Goal: Task Accomplishment & Management: Manage account settings

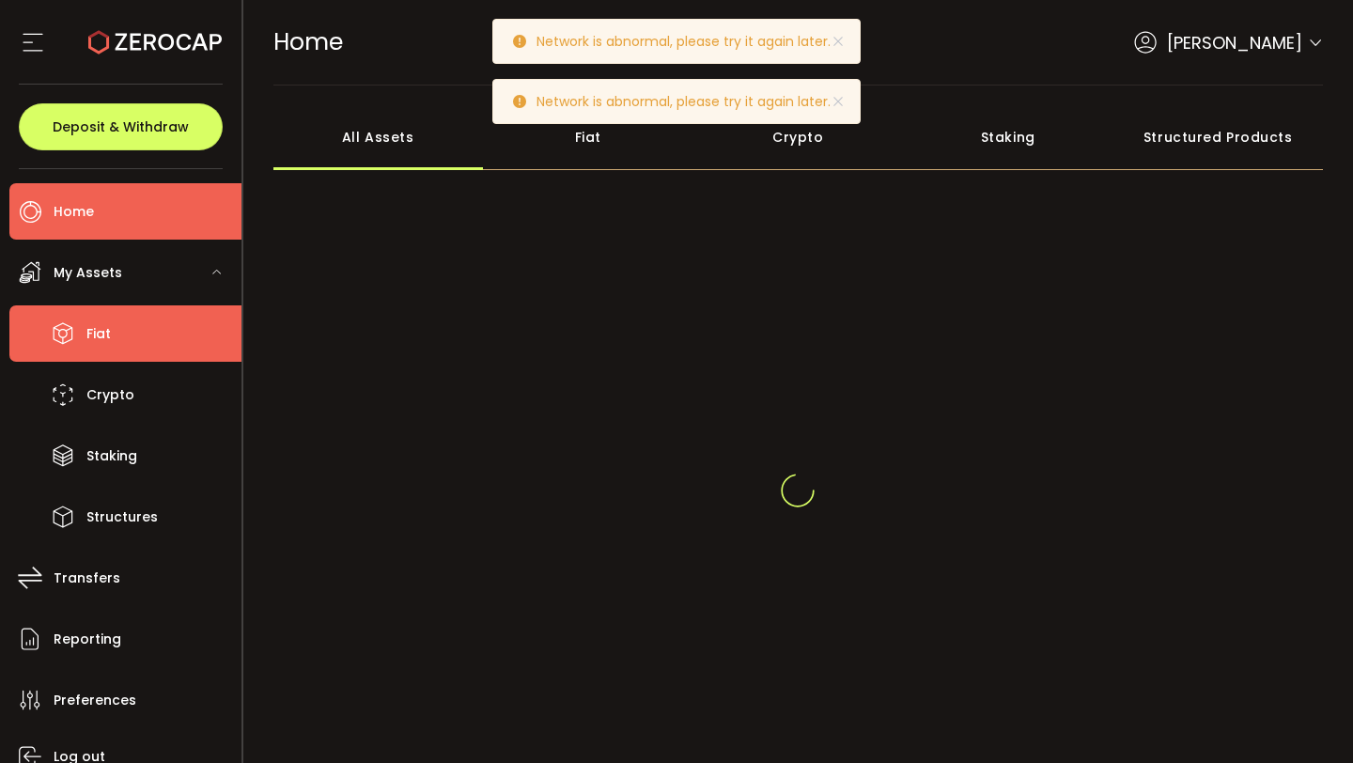
click at [164, 322] on li "Fiat" at bounding box center [125, 333] width 232 height 56
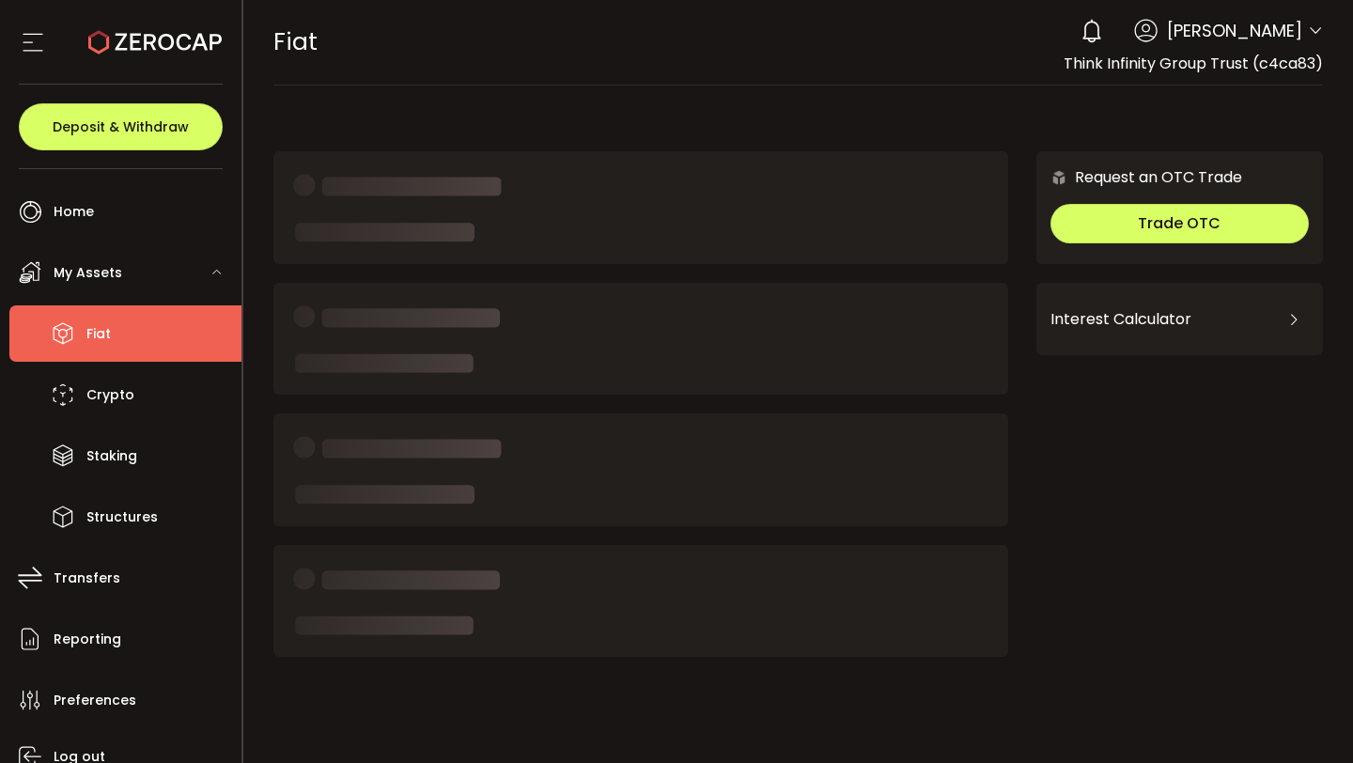
click at [171, 278] on div "My Assets" at bounding box center [125, 272] width 232 height 56
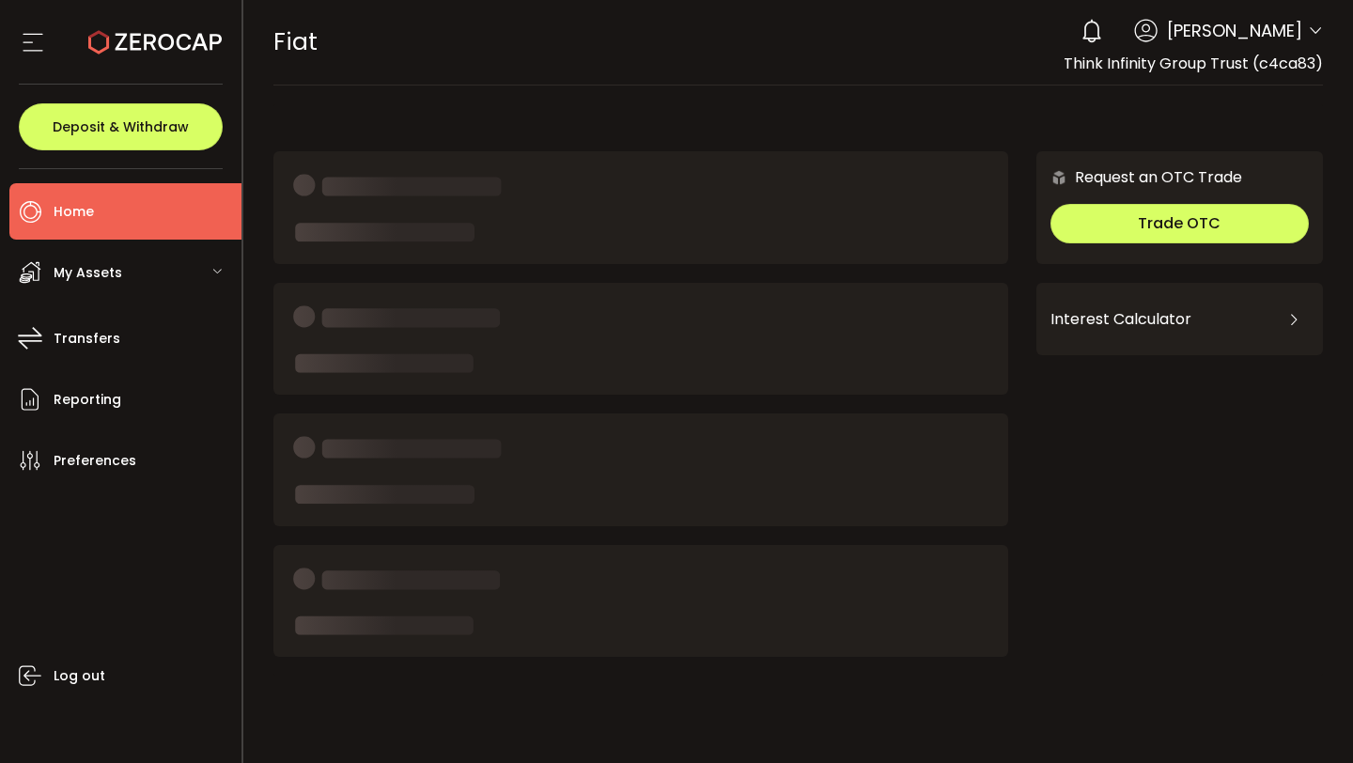
click at [155, 218] on li "Home" at bounding box center [125, 211] width 232 height 56
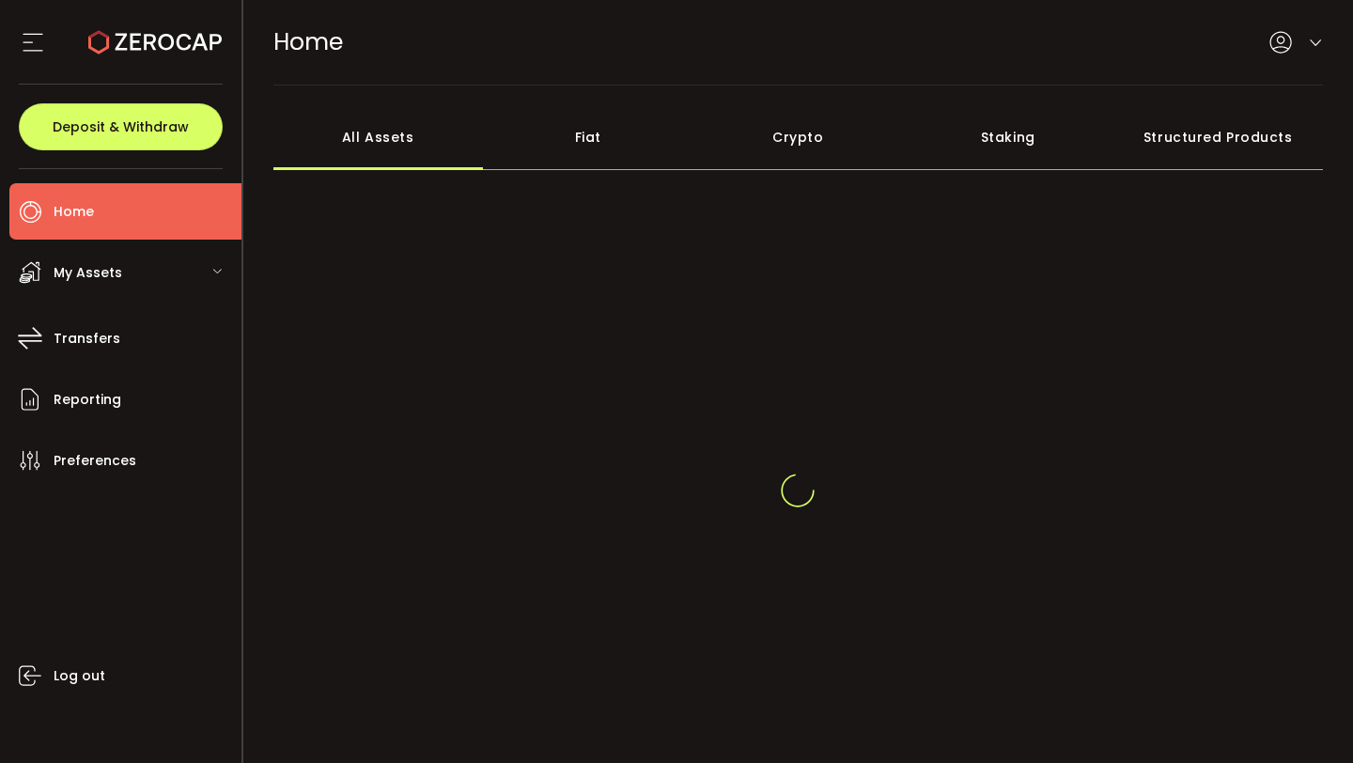
click at [157, 287] on div "My Assets" at bounding box center [125, 272] width 232 height 56
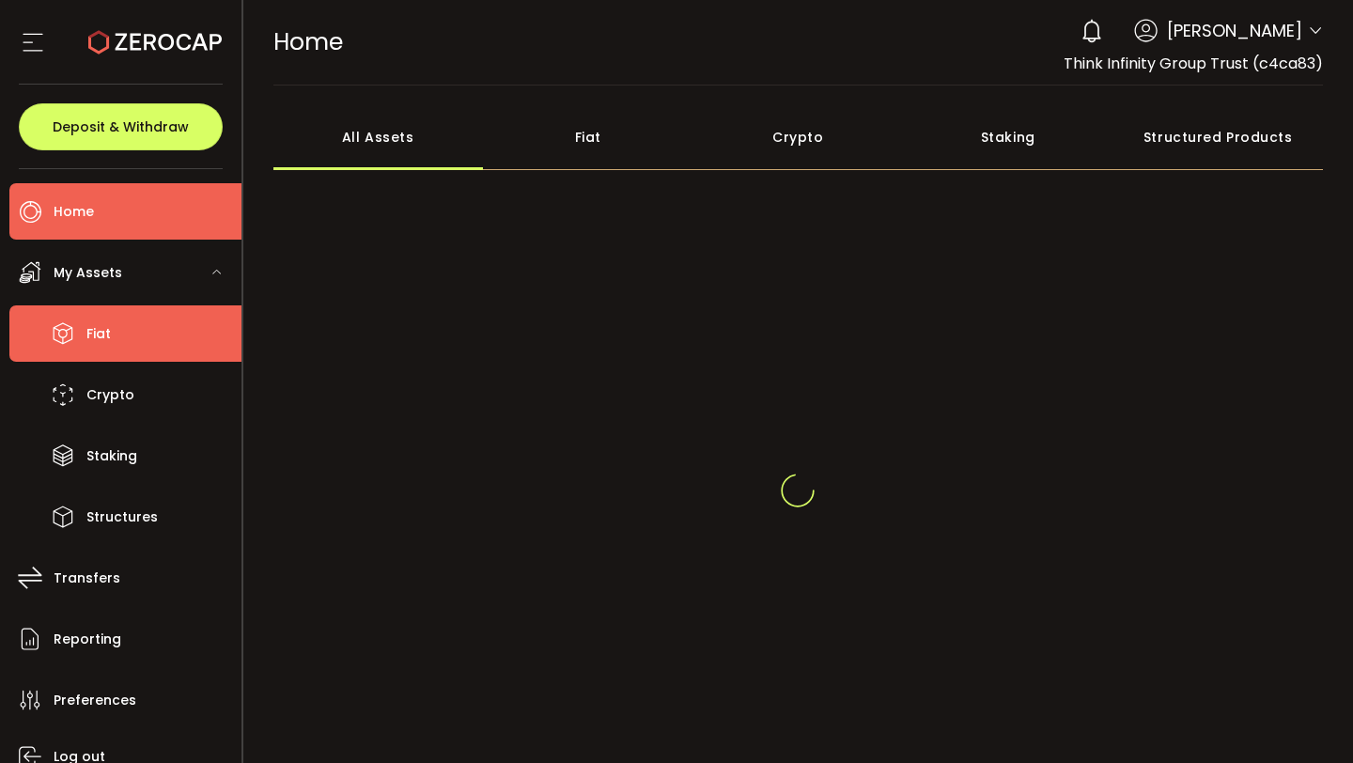
click at [136, 329] on li "Fiat" at bounding box center [125, 333] width 232 height 56
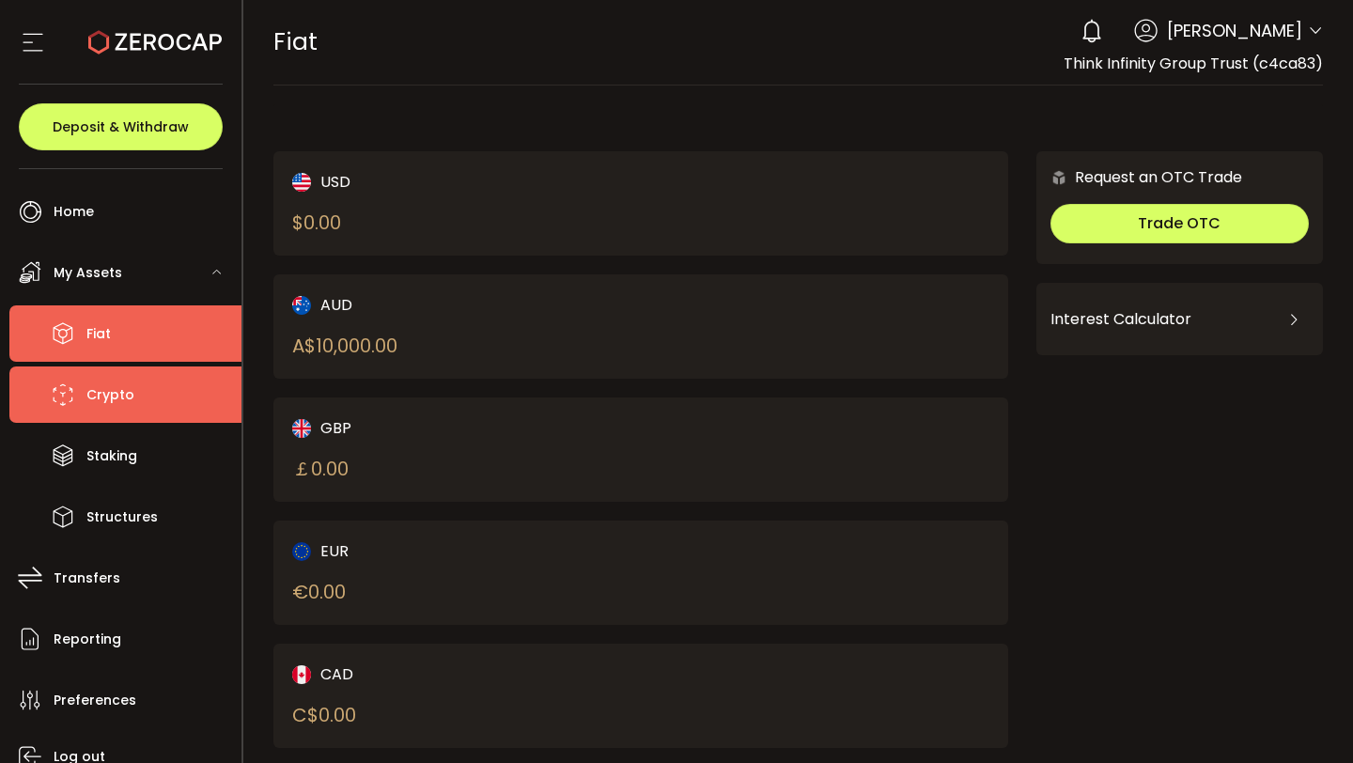
click at [139, 407] on li "Crypto" at bounding box center [125, 395] width 232 height 56
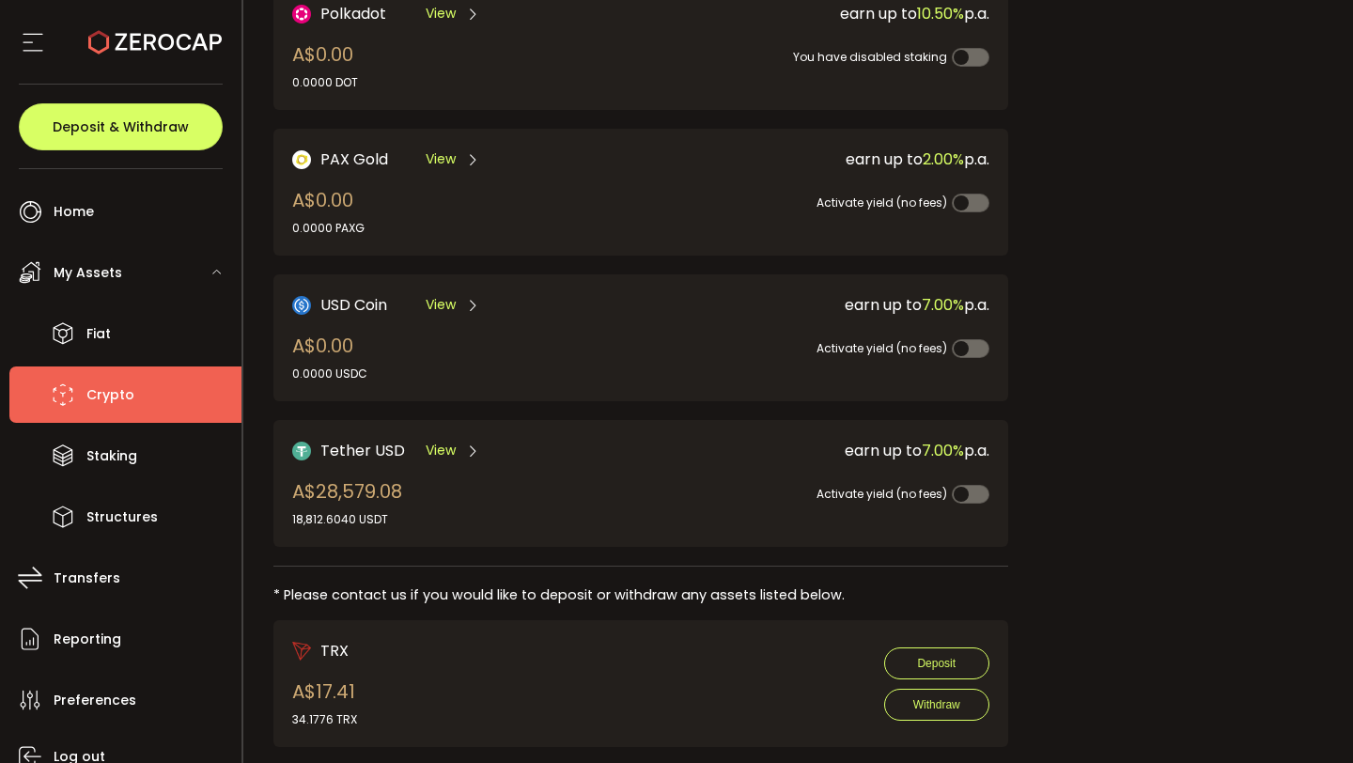
scroll to position [617, 0]
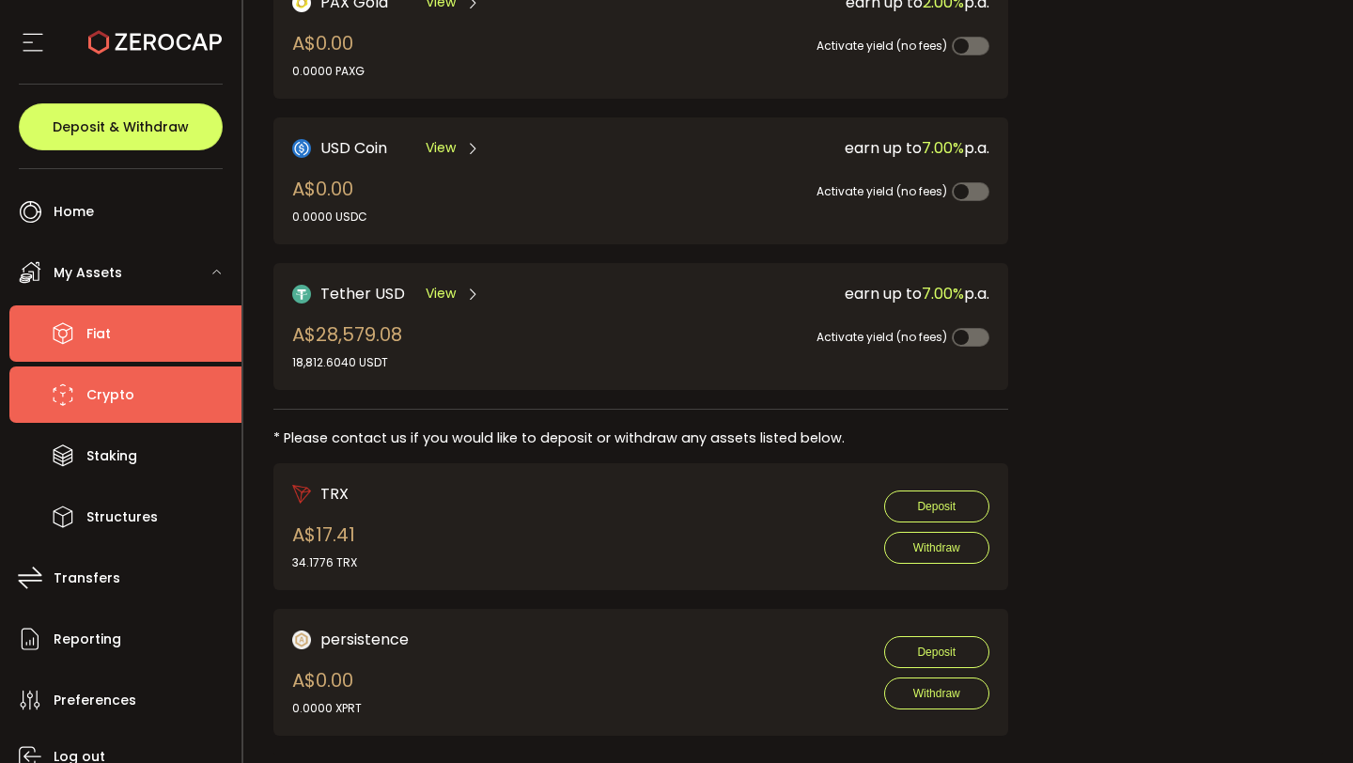
click at [189, 333] on li "Fiat" at bounding box center [125, 333] width 232 height 56
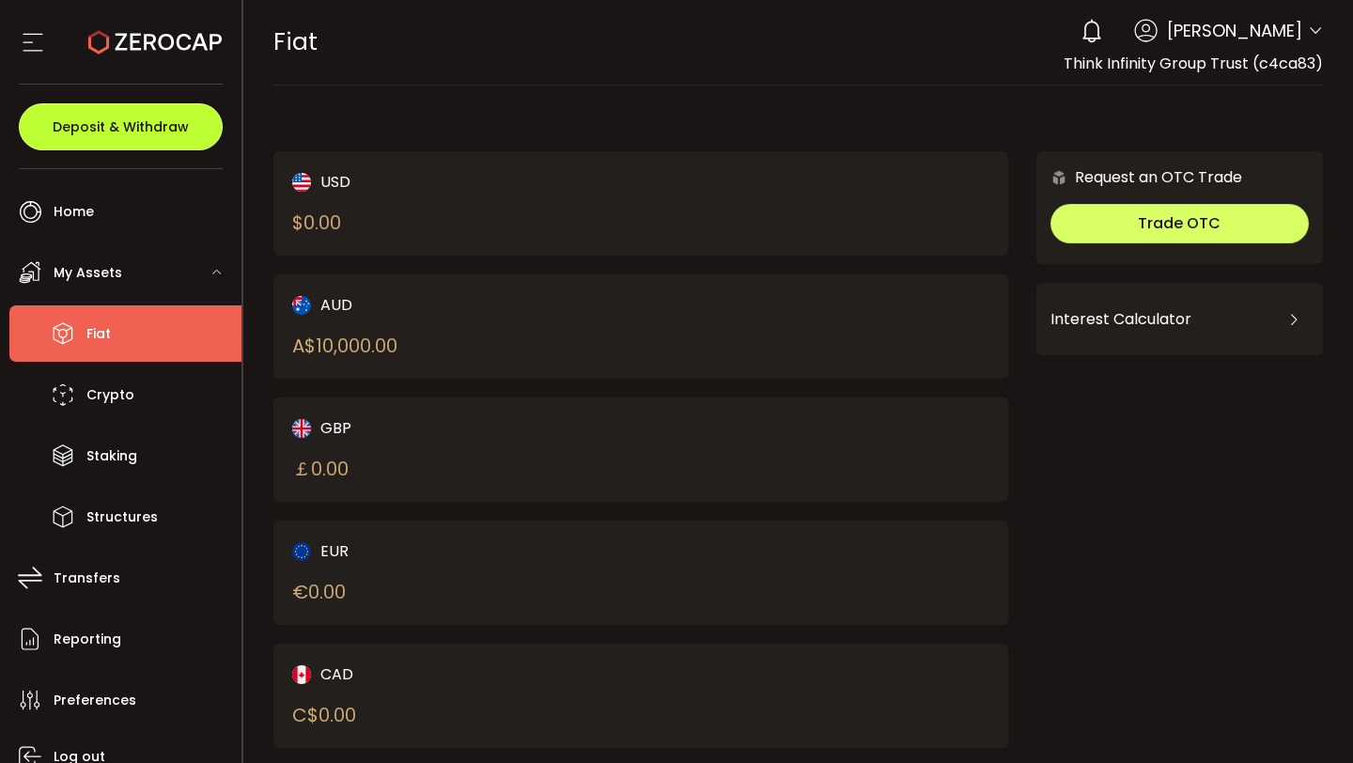
click at [187, 120] on button "Deposit & Withdraw" at bounding box center [121, 126] width 204 height 47
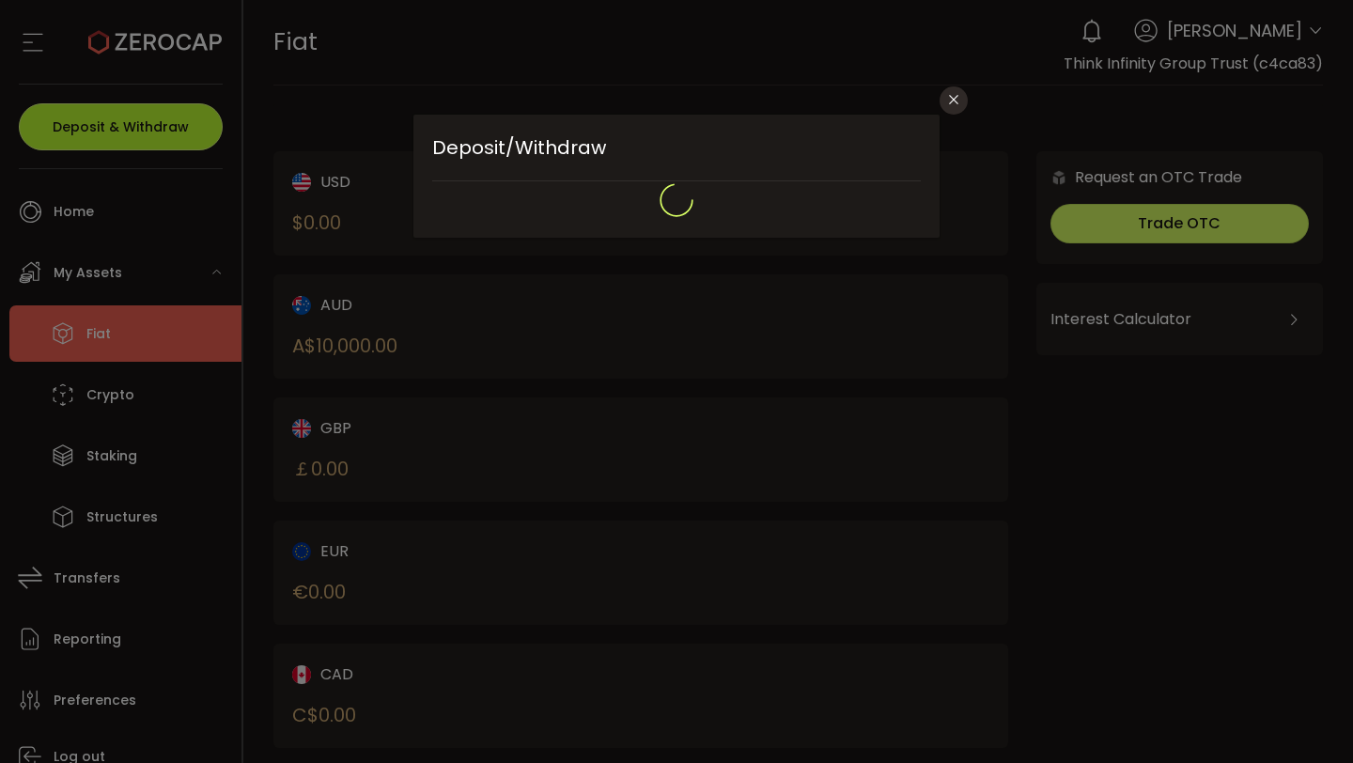
type input "**********"
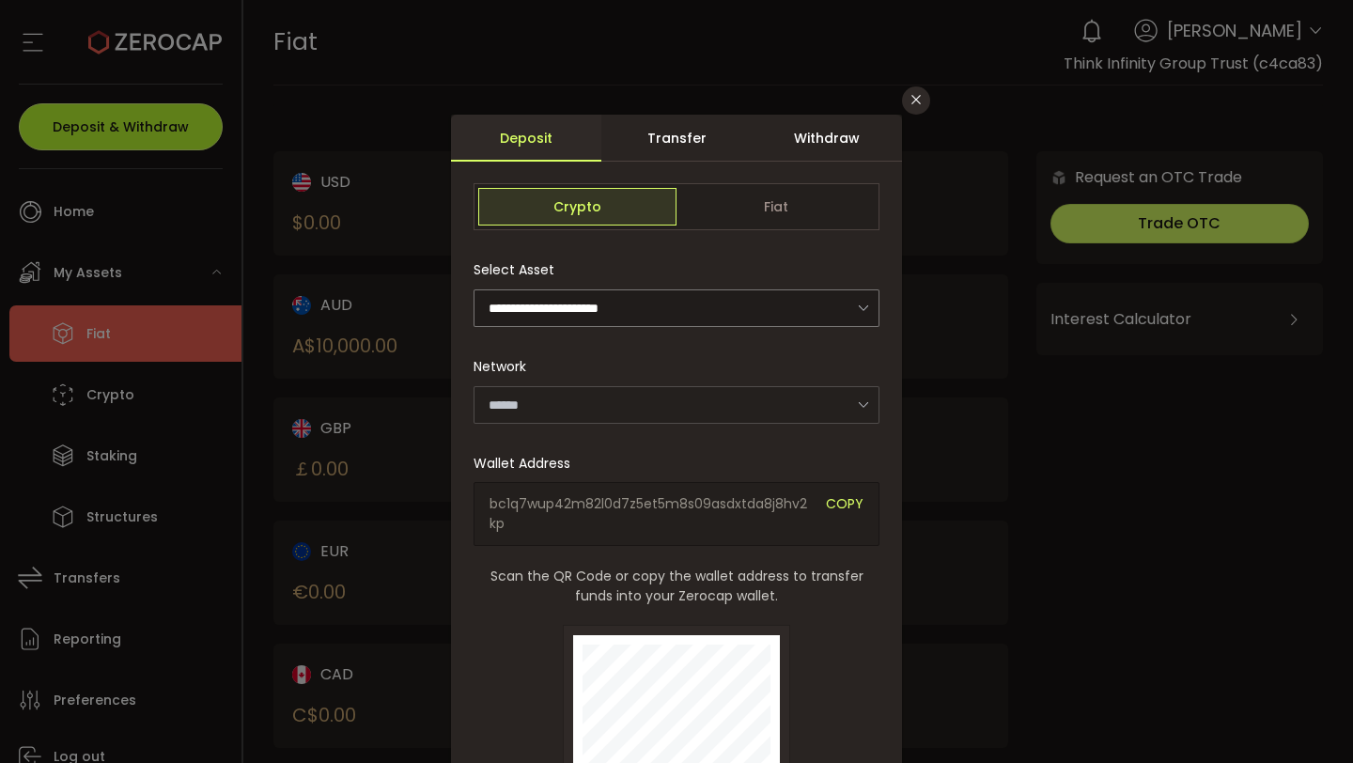
type input "*******"
click at [803, 138] on div "Withdraw" at bounding box center [827, 138] width 150 height 47
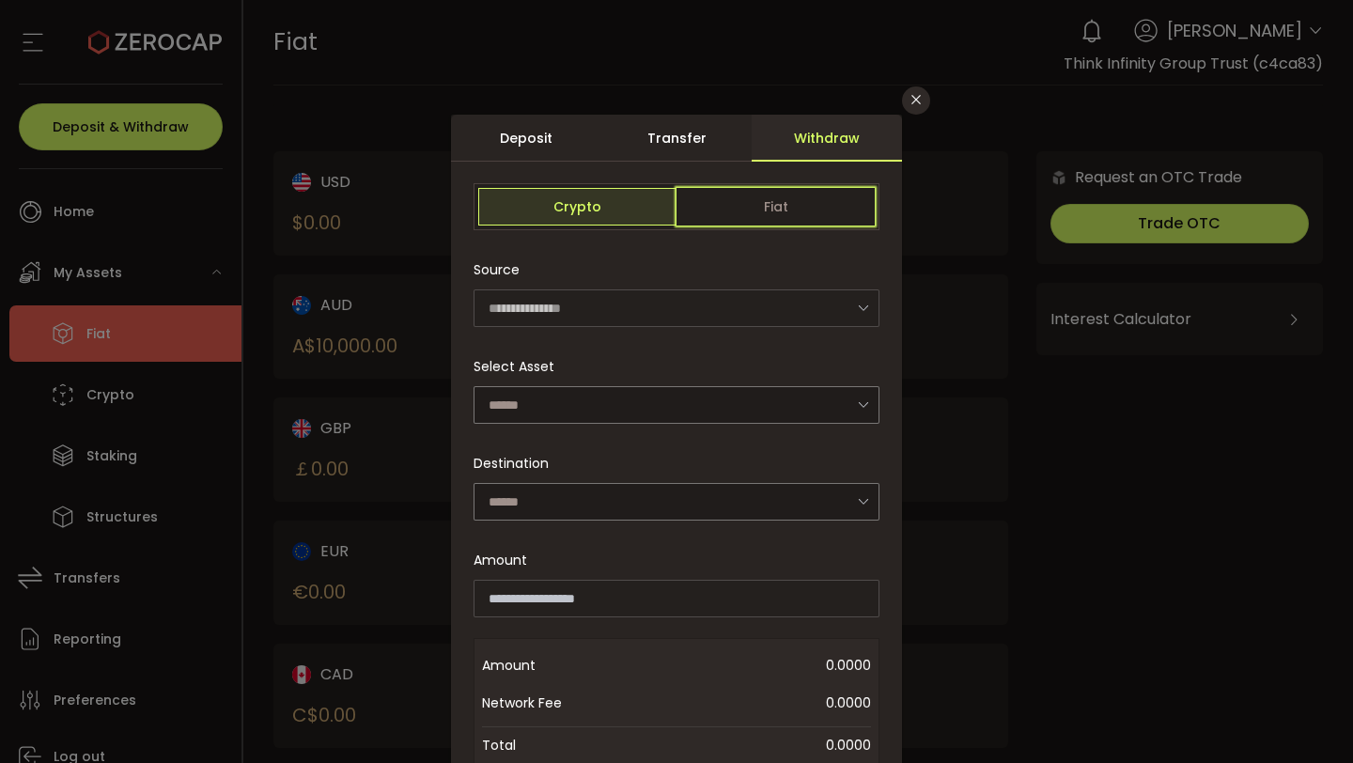
click at [770, 219] on span "Fiat" at bounding box center [776, 207] width 198 height 38
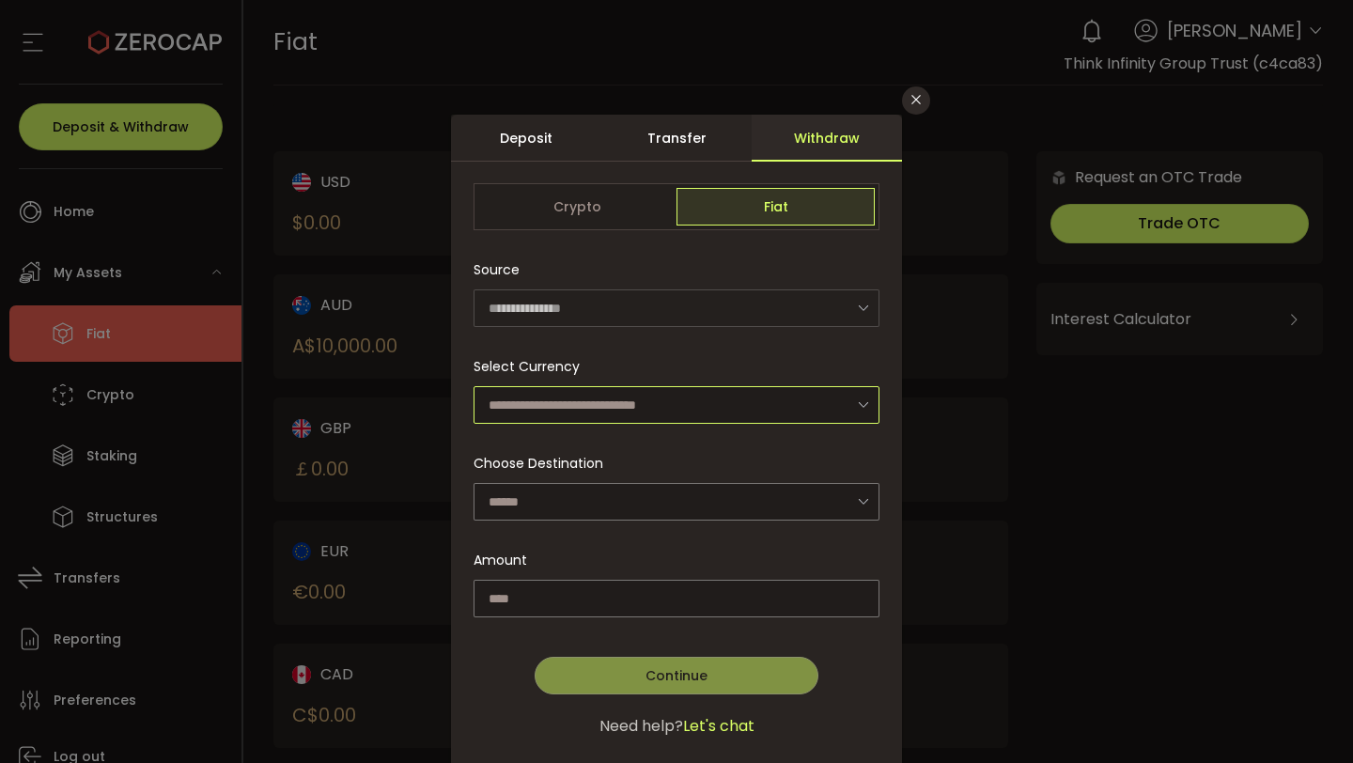
click at [709, 393] on input "dialog" at bounding box center [677, 405] width 406 height 38
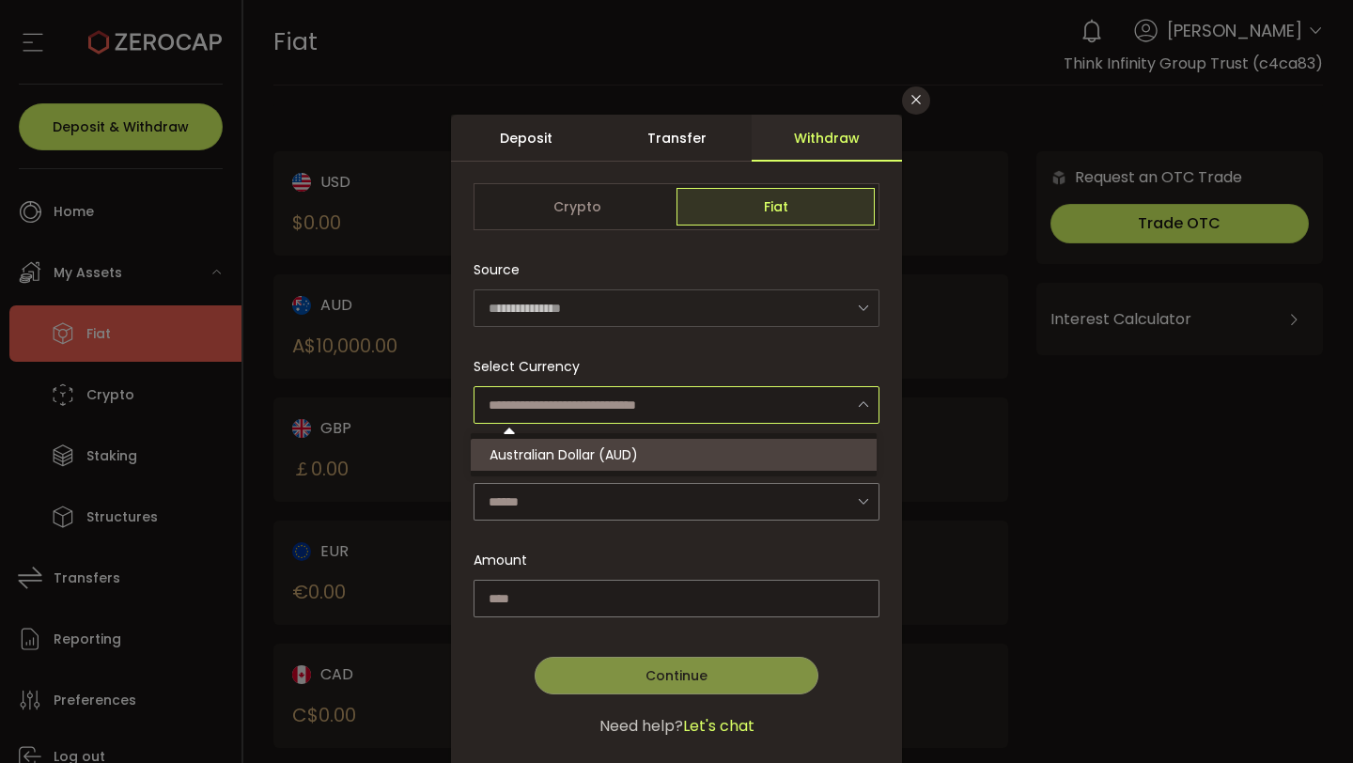
click at [670, 449] on li "Australian Dollar (AUD)" at bounding box center [677, 455] width 412 height 32
type input "**********"
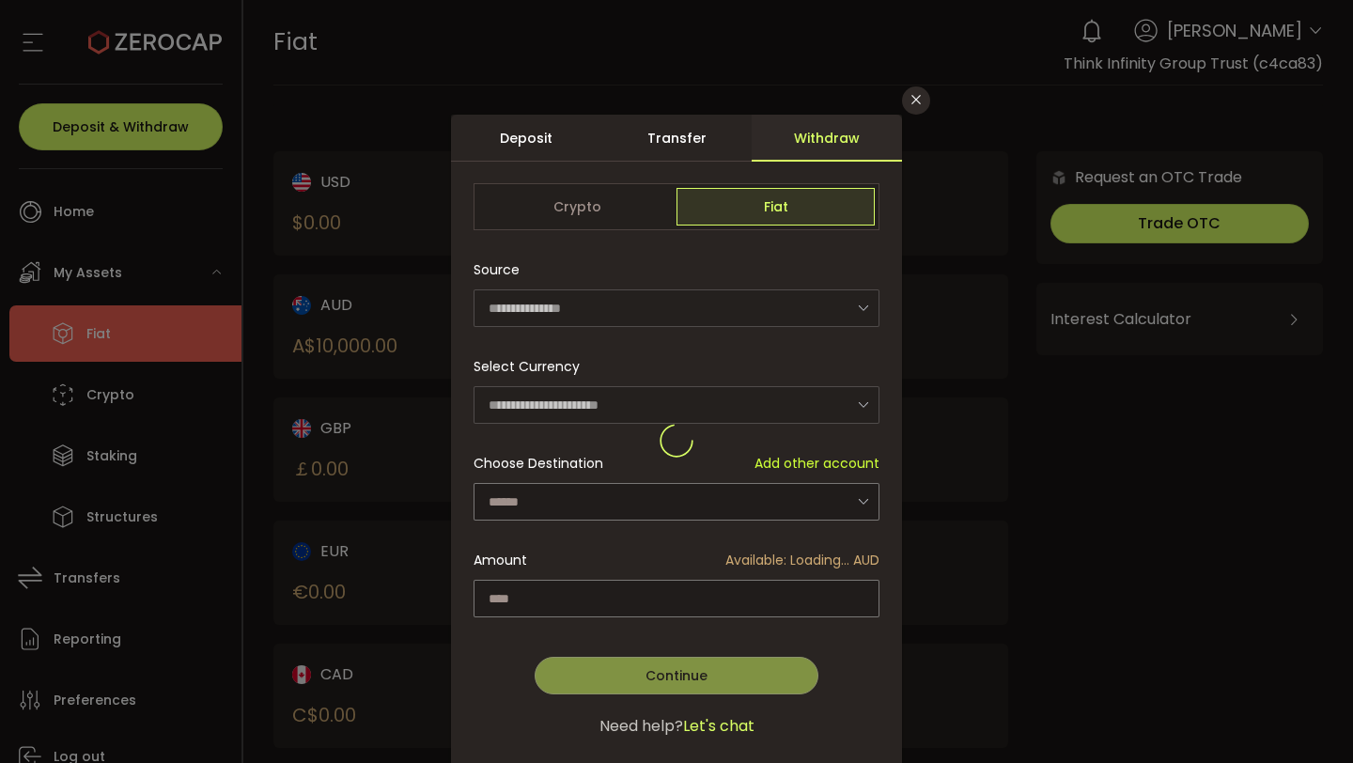
click at [654, 506] on div "dialog" at bounding box center [676, 441] width 451 height 653
click at [853, 497] on div "dialog" at bounding box center [676, 441] width 451 height 653
click at [861, 500] on icon "dialog" at bounding box center [863, 501] width 23 height 39
click at [811, 538] on li "Think Infinity Group Trust - 9925" at bounding box center [677, 551] width 412 height 32
type input "**********"
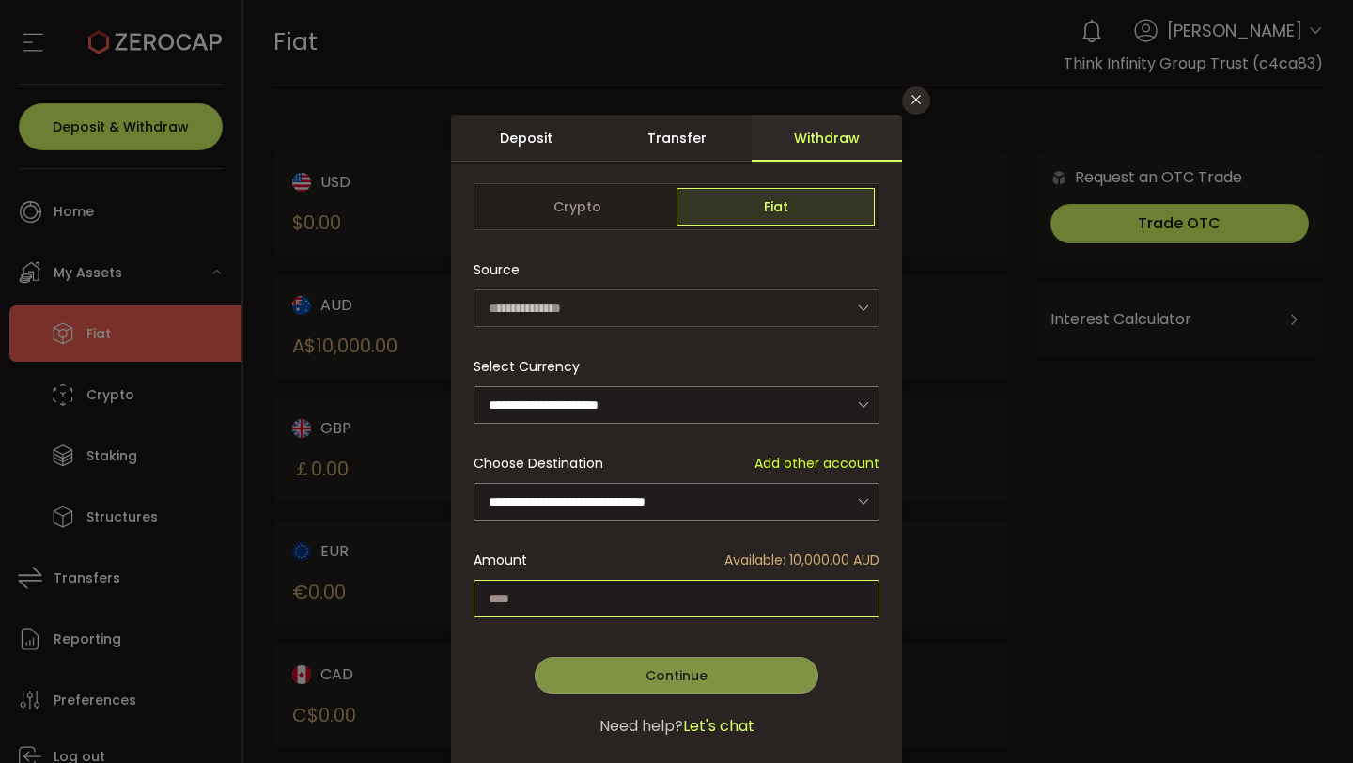
click at [740, 600] on input "dialog" at bounding box center [677, 599] width 406 height 38
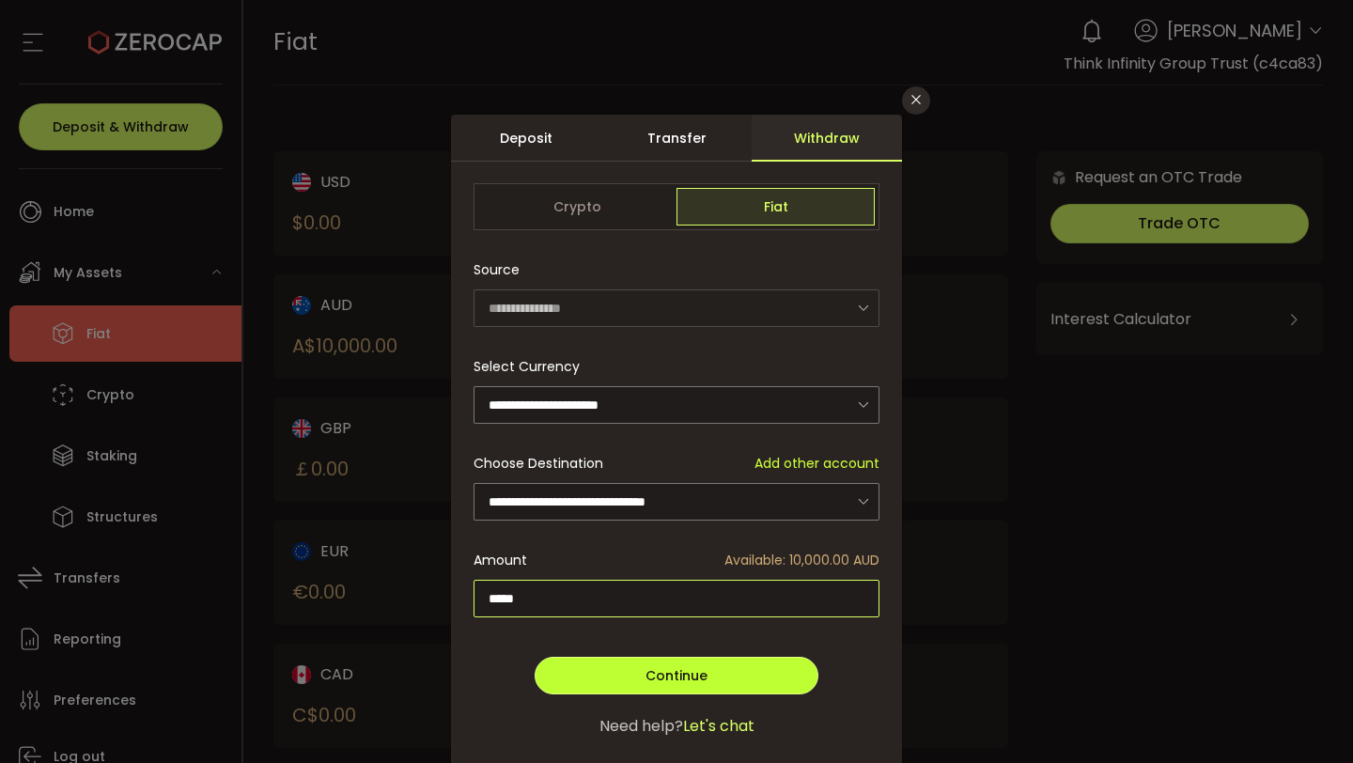
type input "*****"
click at [757, 677] on button "Continue" at bounding box center [677, 676] width 284 height 38
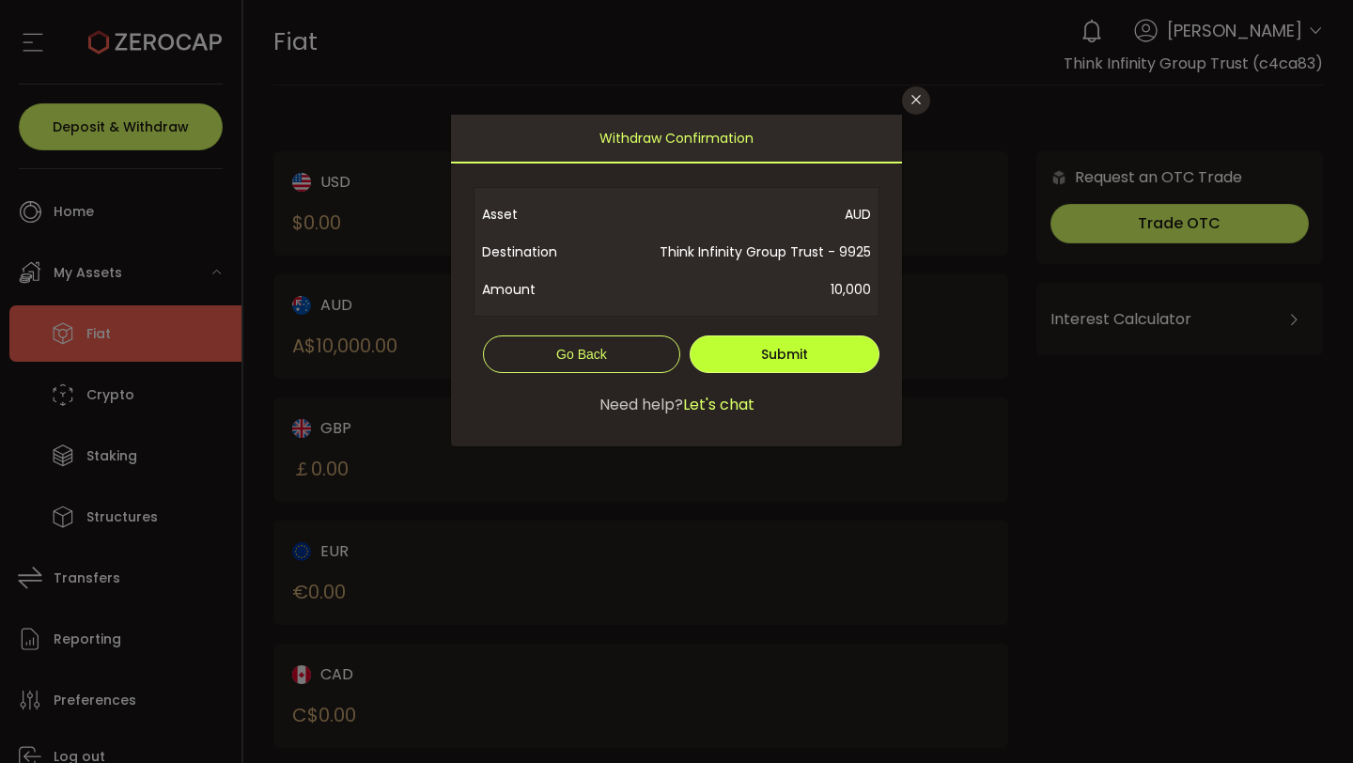
click at [772, 351] on span "Submit" at bounding box center [784, 354] width 47 height 19
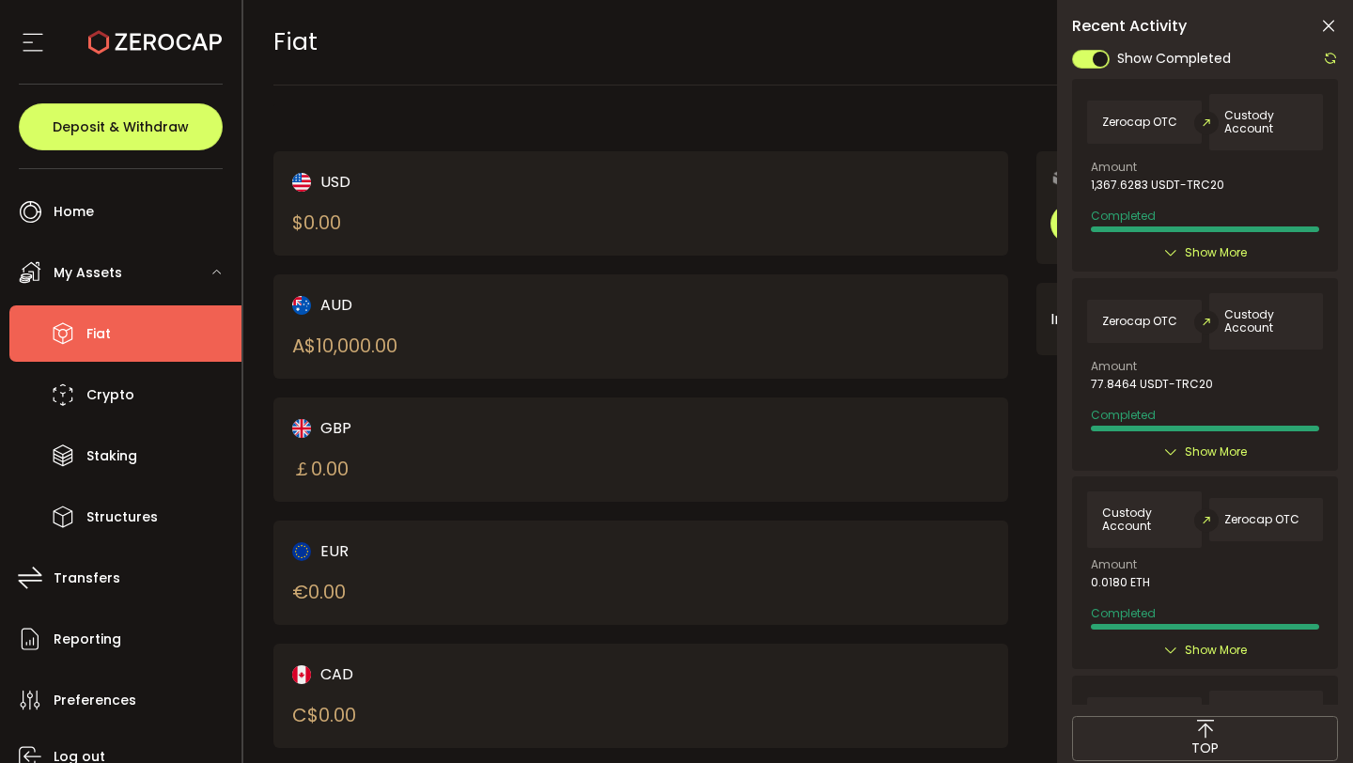
click at [1333, 27] on icon at bounding box center [1329, 26] width 19 height 19
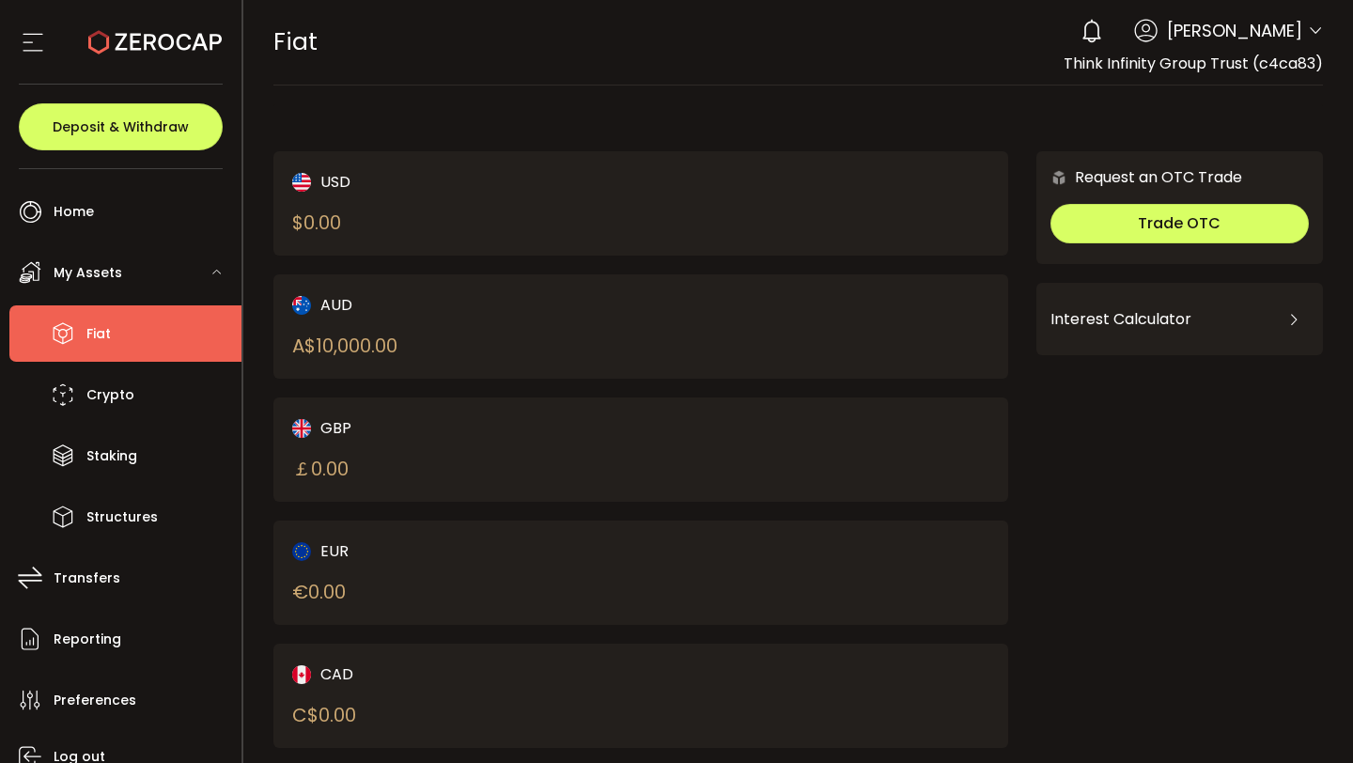
click at [1308, 30] on icon at bounding box center [1315, 30] width 15 height 15
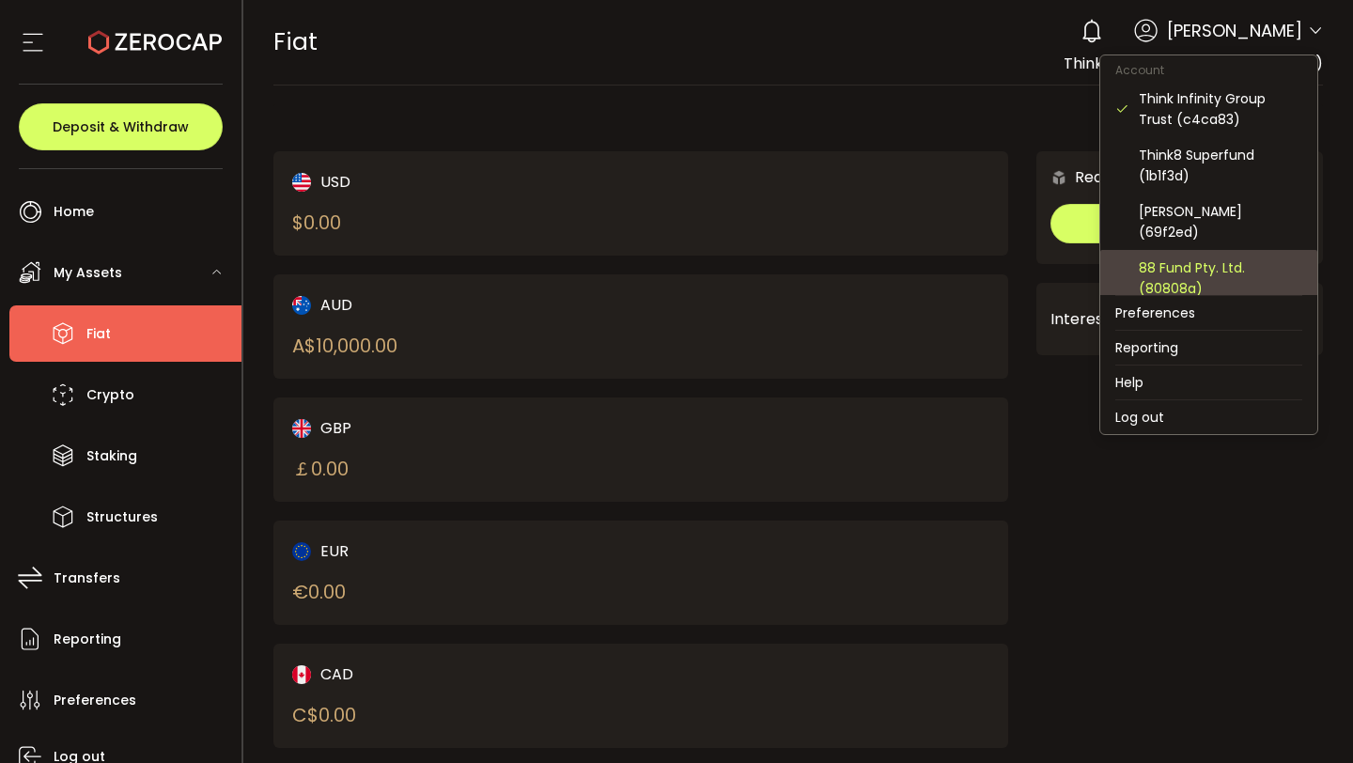
click at [1200, 263] on div "88 Fund Pty. Ltd. (80808a)" at bounding box center [1221, 278] width 164 height 41
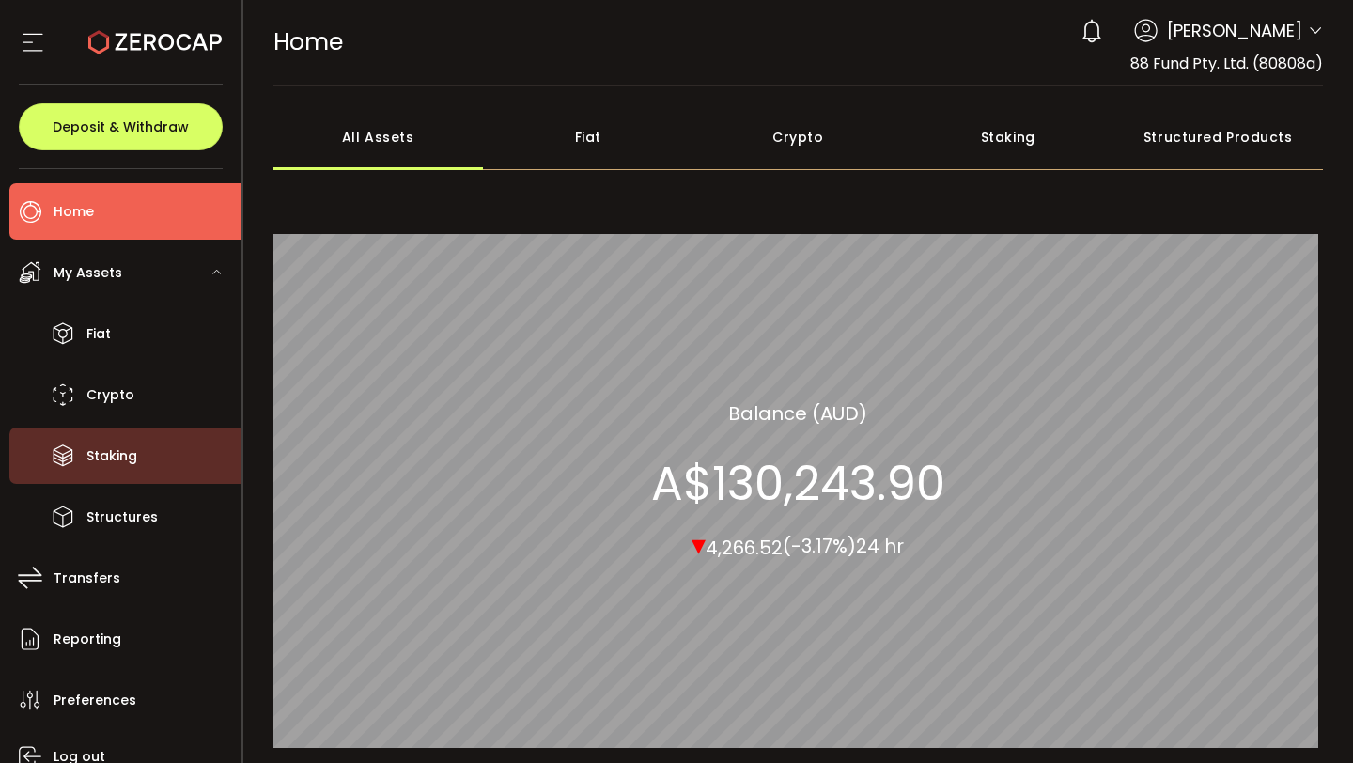
scroll to position [81, 0]
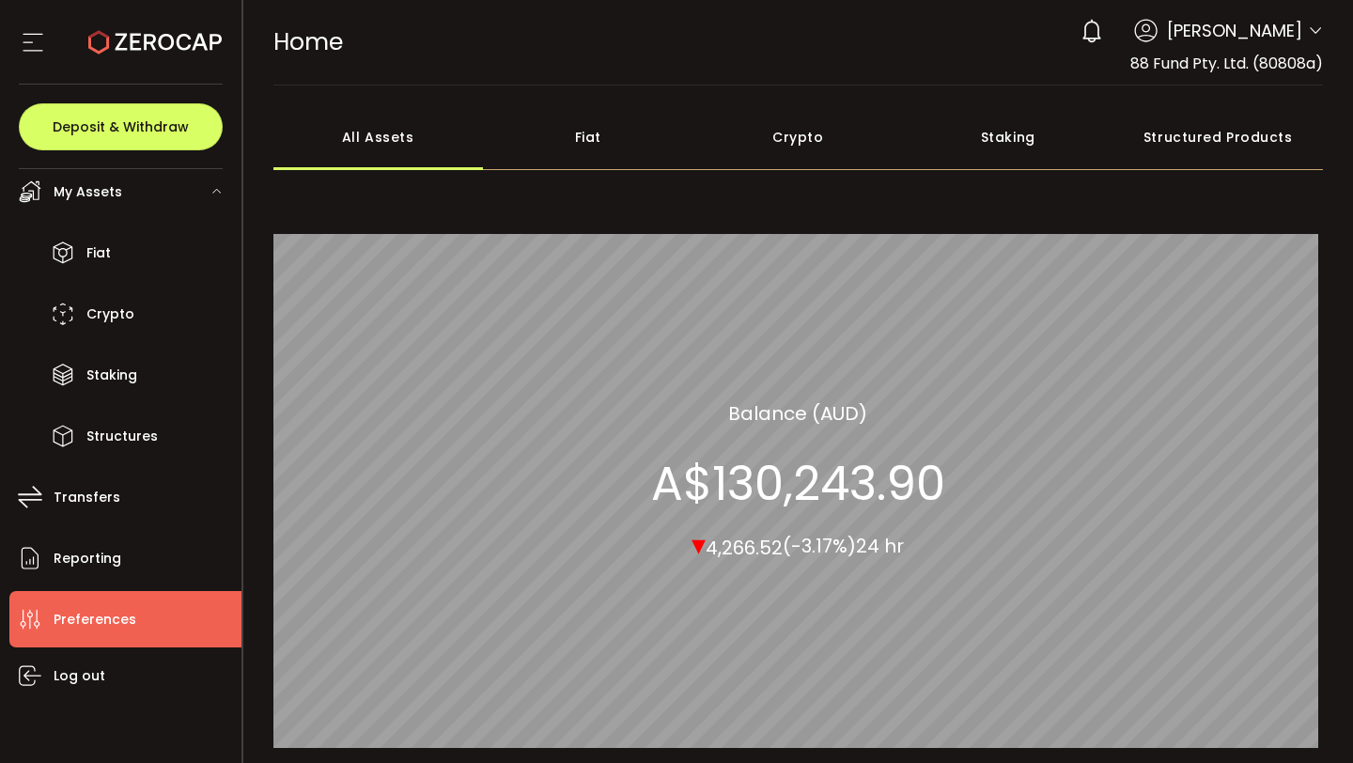
click at [110, 611] on span "Preferences" at bounding box center [95, 619] width 83 height 27
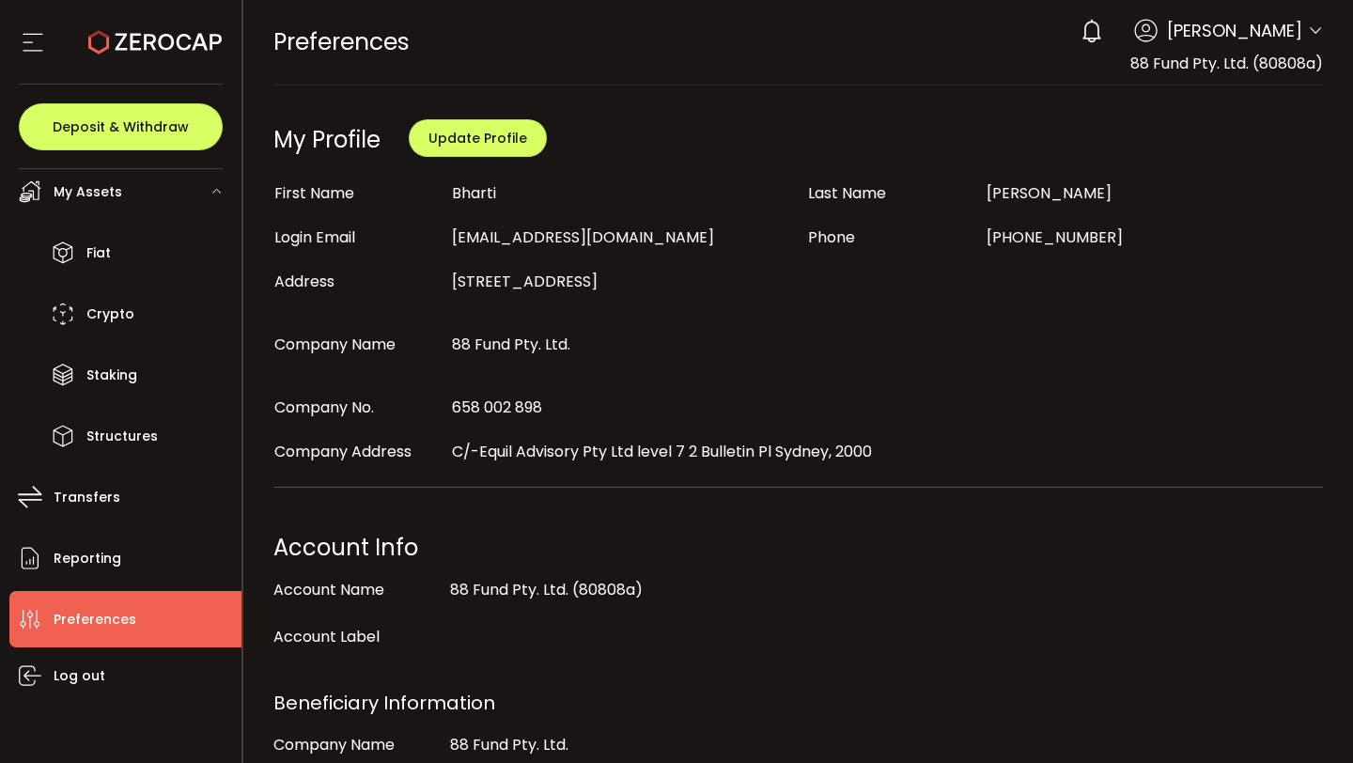
click at [1310, 25] on icon at bounding box center [1315, 30] width 15 height 15
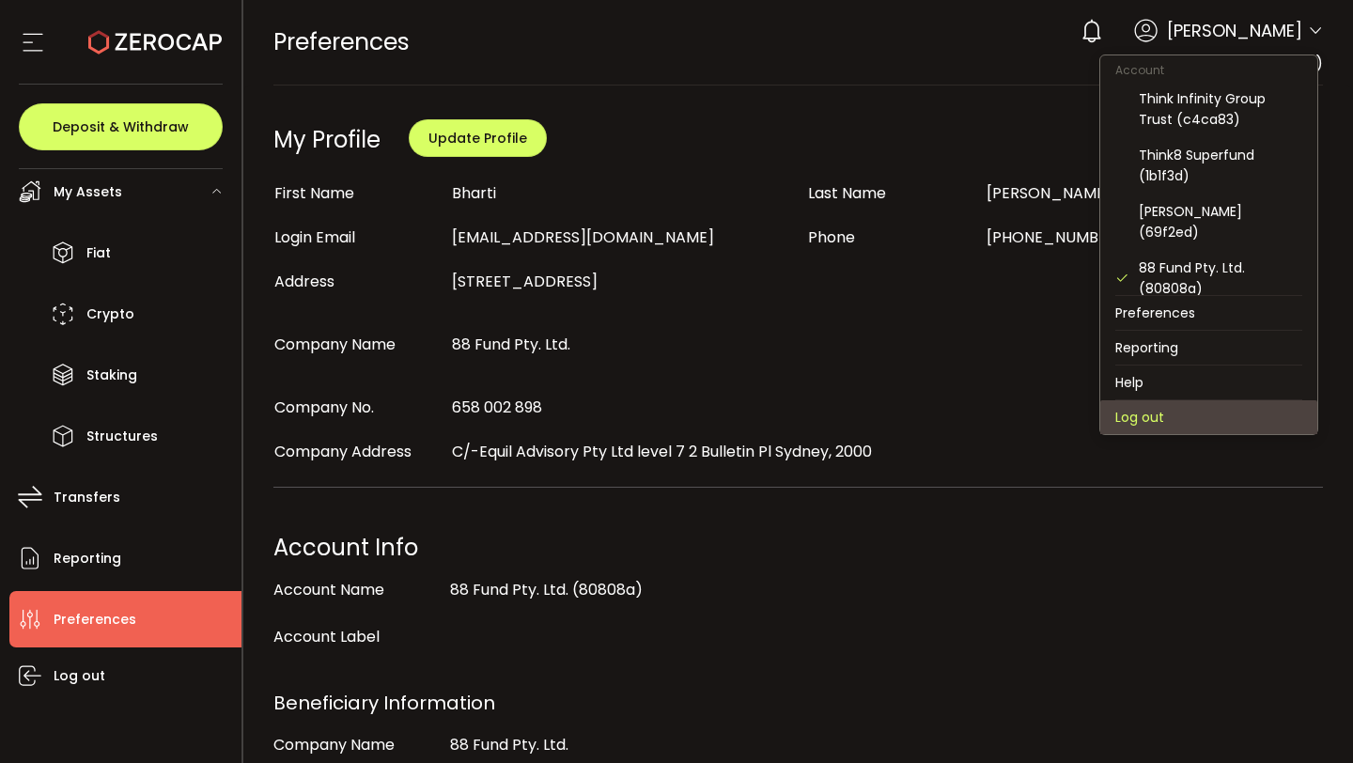
click at [1112, 411] on li "Log out" at bounding box center [1209, 417] width 217 height 34
